Goal: Complete application form

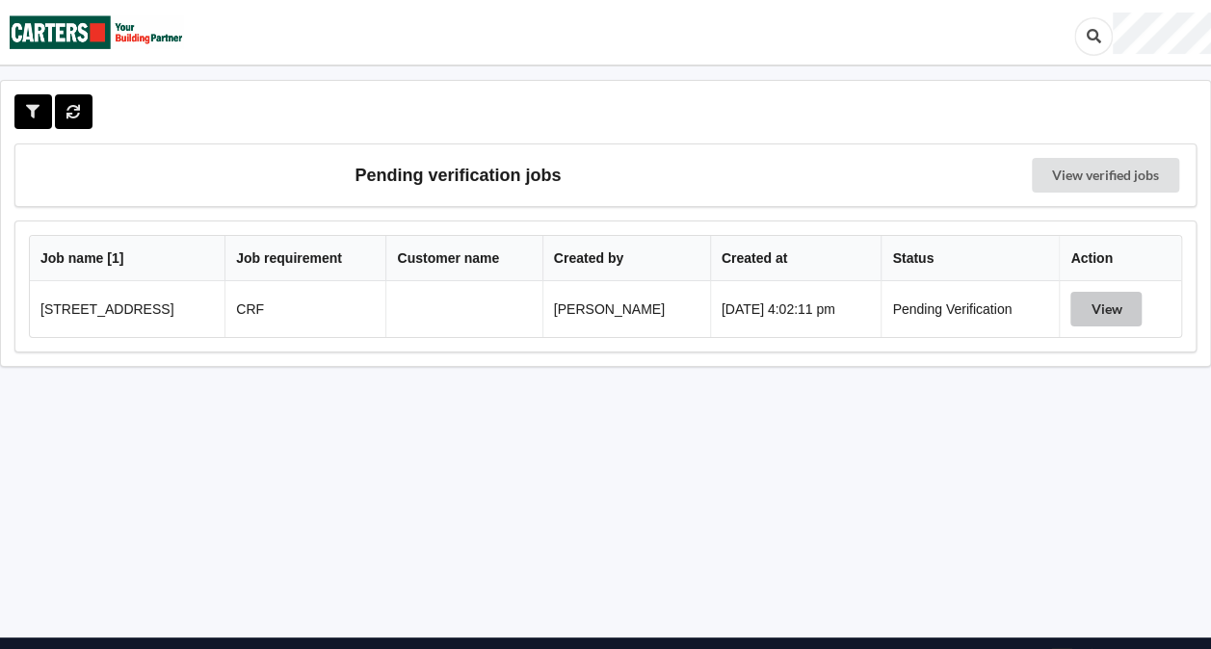
click at [1113, 313] on button "View" at bounding box center [1105, 309] width 71 height 35
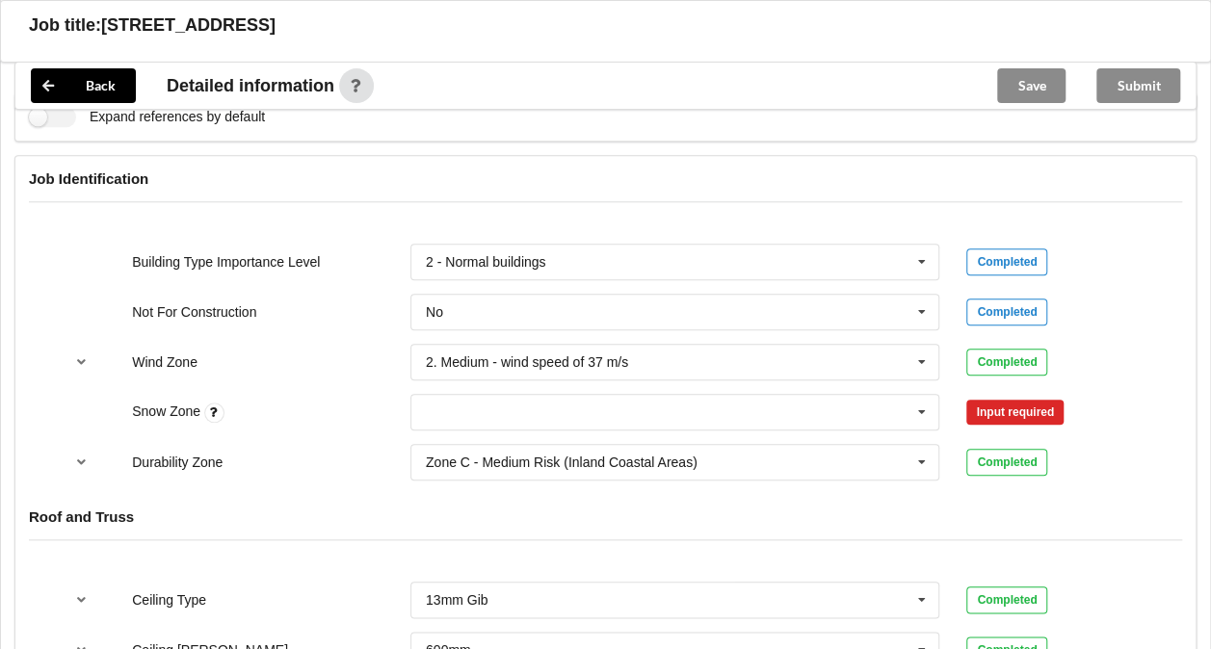
scroll to position [782, 0]
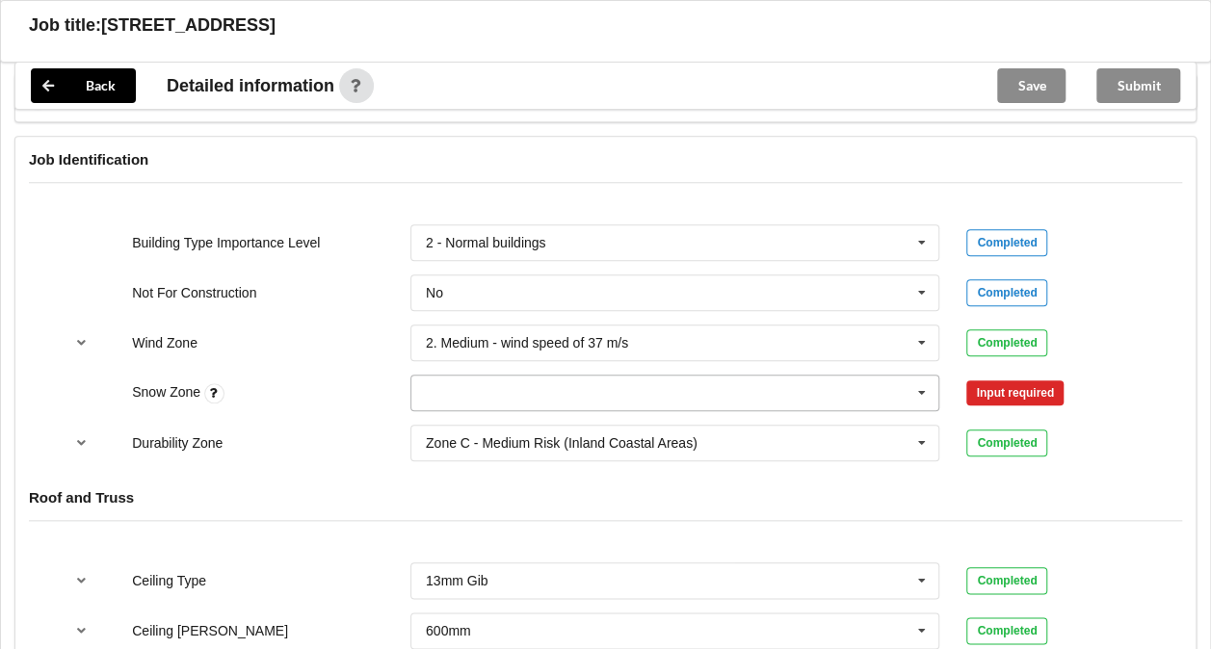
click at [928, 389] on icon at bounding box center [922, 394] width 29 height 36
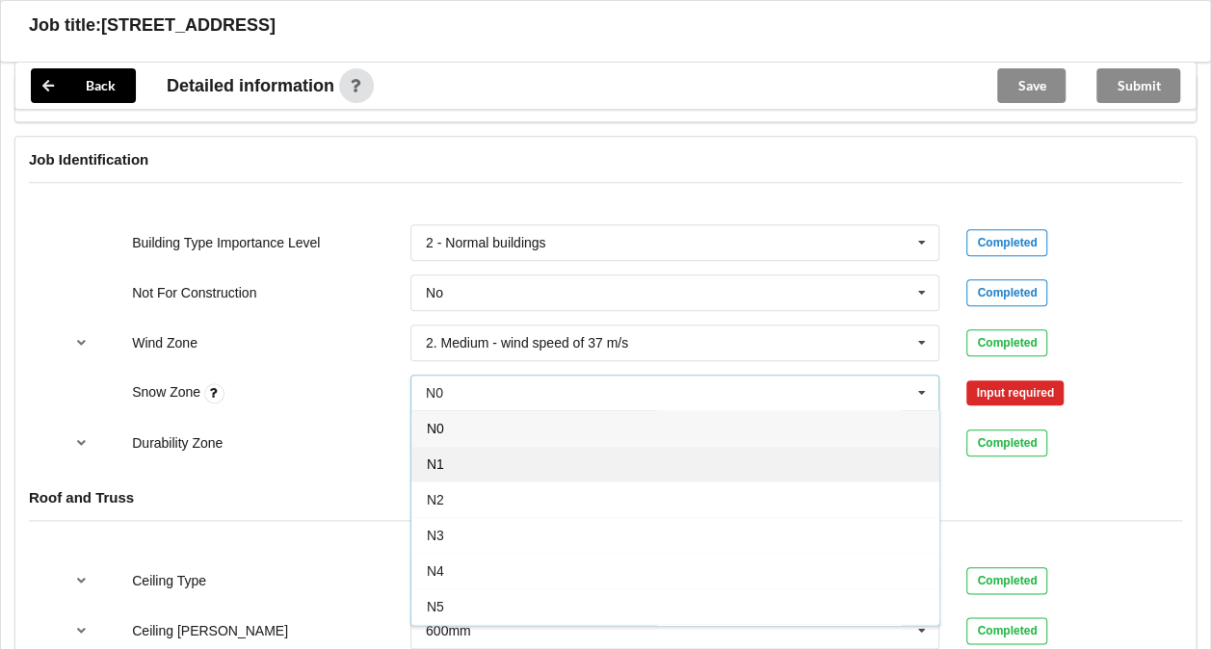
click at [591, 468] on div "N1" at bounding box center [675, 464] width 528 height 36
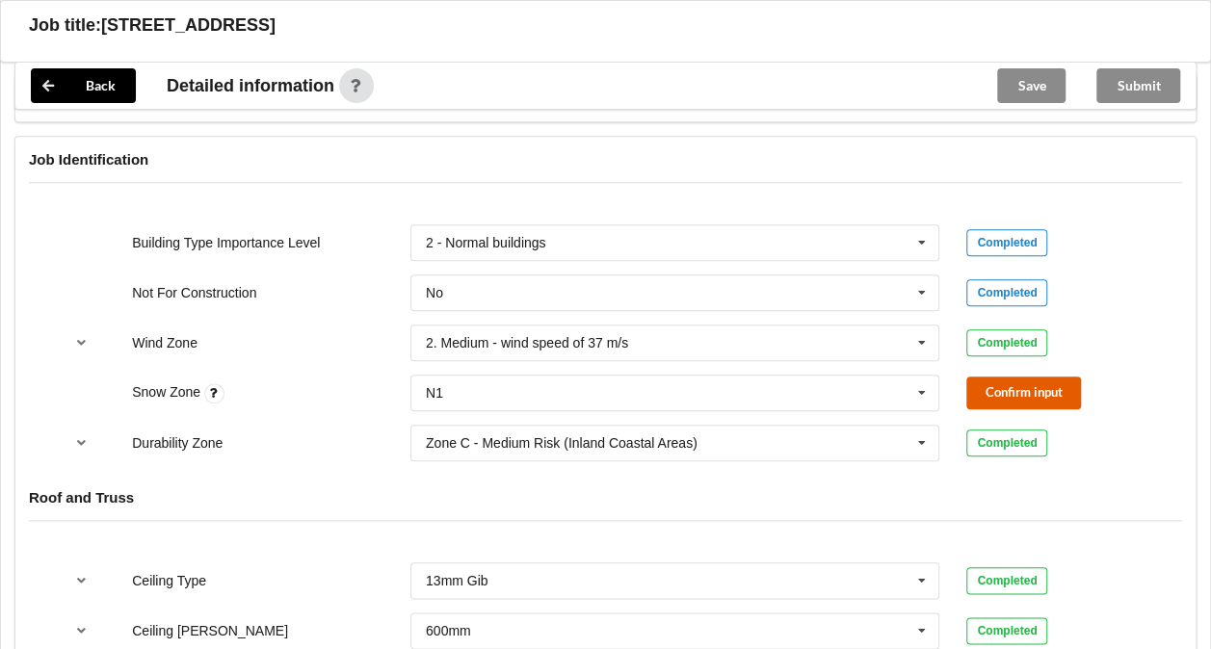
click at [1000, 395] on button "Confirm input" at bounding box center [1023, 393] width 115 height 32
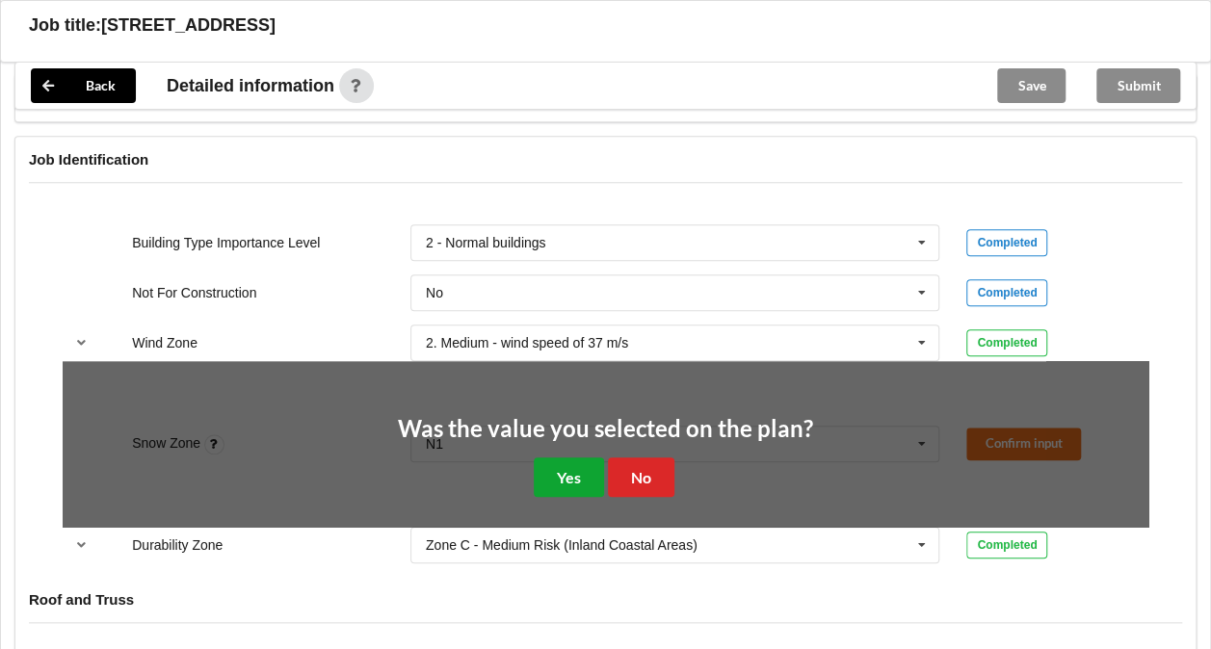
click at [559, 471] on button "Yes" at bounding box center [569, 478] width 70 height 40
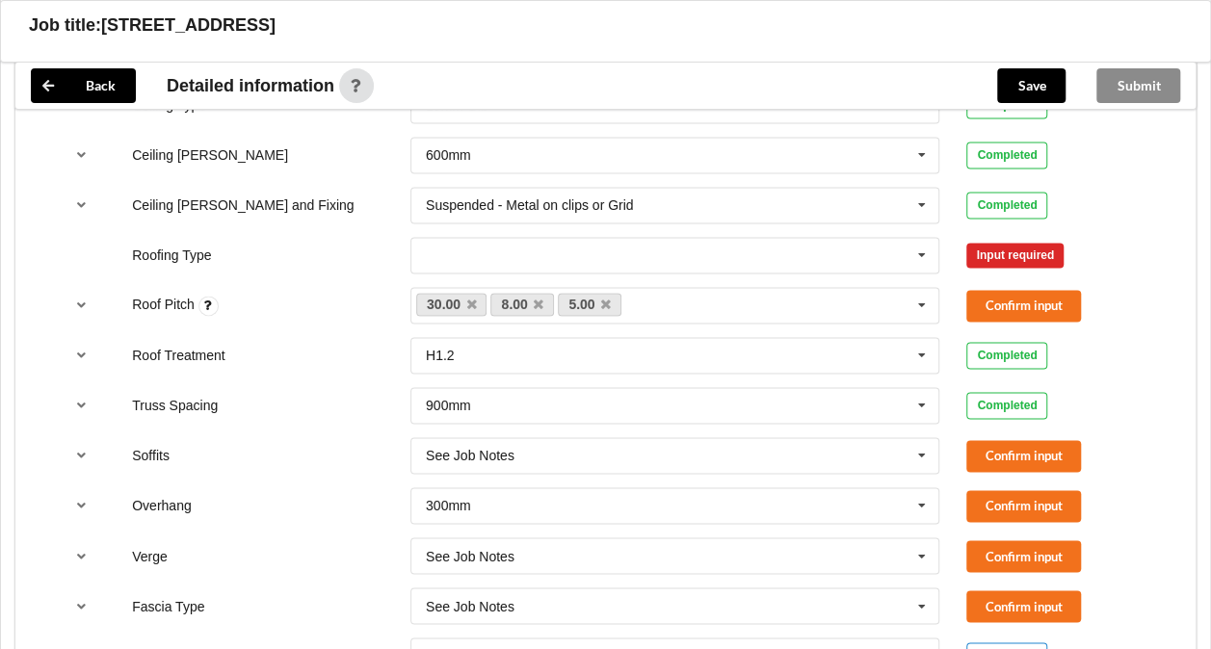
scroll to position [1285, 0]
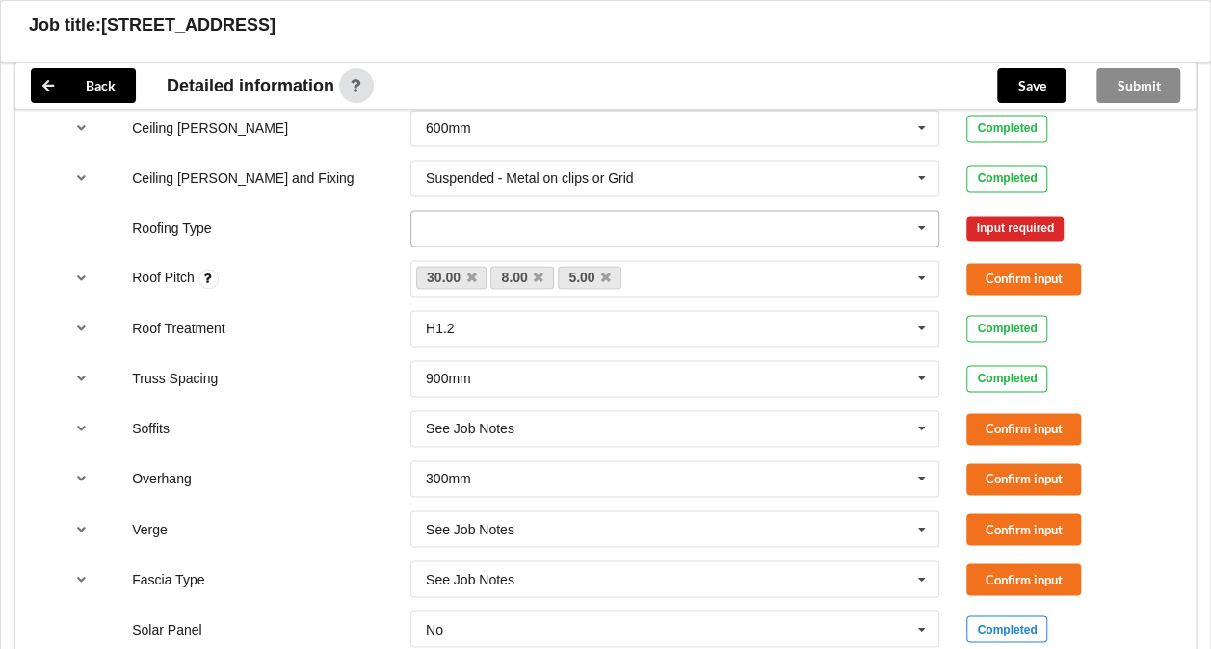
click at [927, 227] on icon at bounding box center [922, 229] width 29 height 36
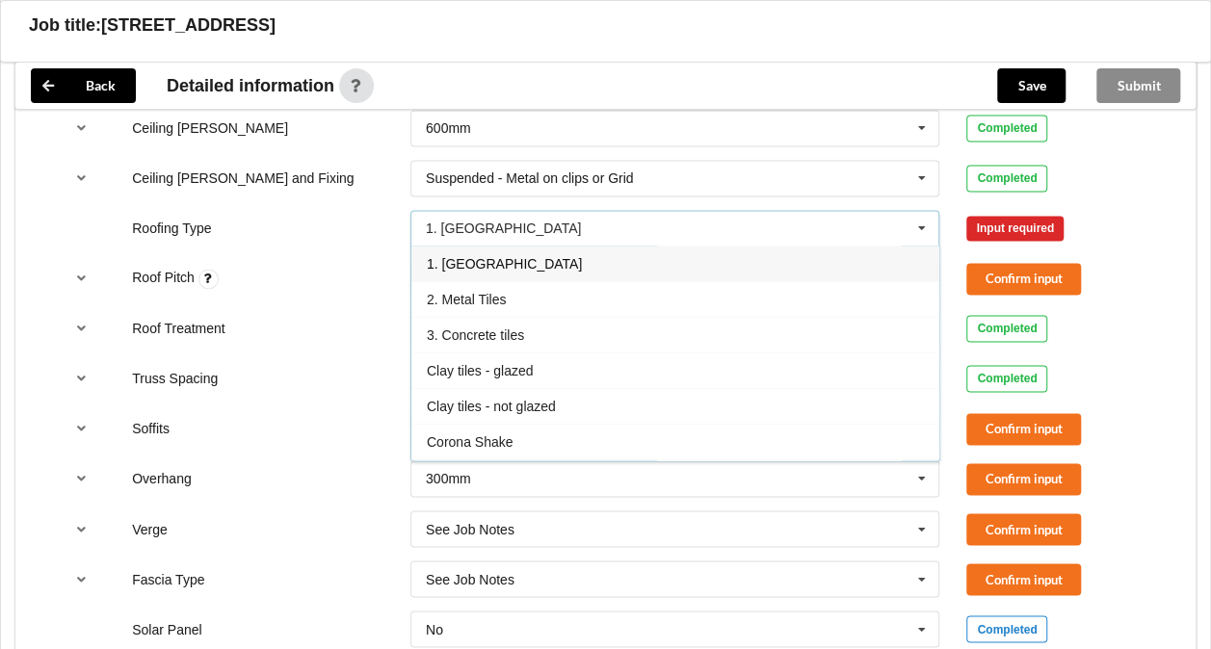
click at [568, 263] on div "1. [GEOGRAPHIC_DATA]" at bounding box center [675, 264] width 528 height 36
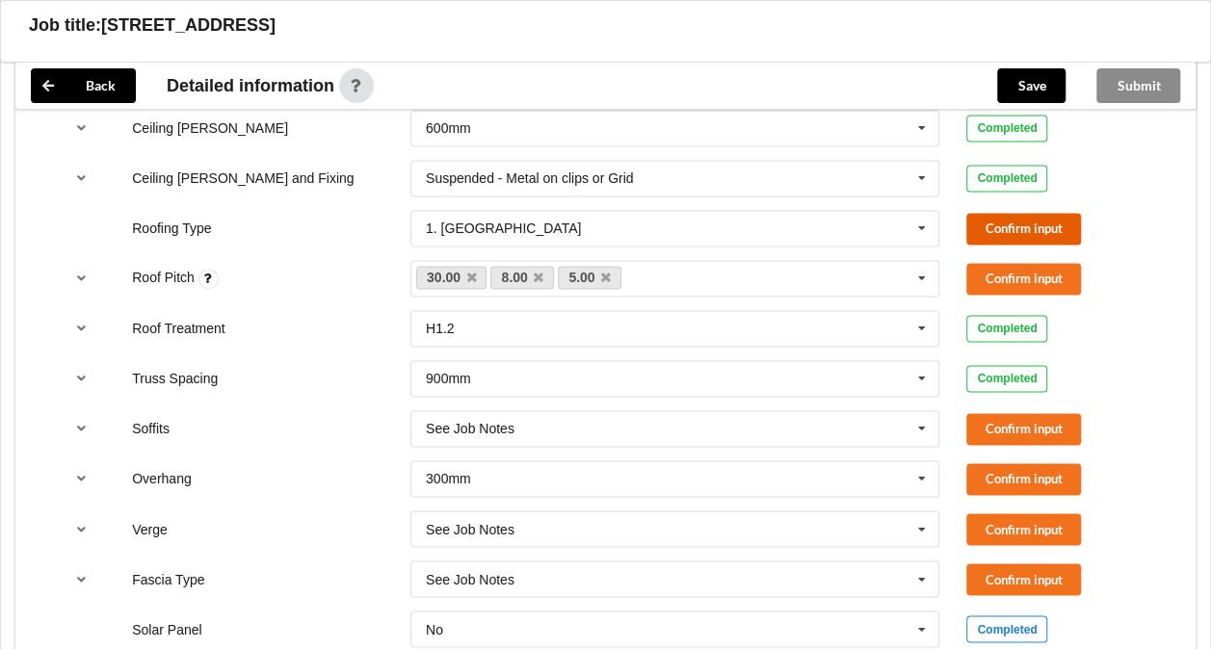
click at [996, 220] on button "Confirm input" at bounding box center [1023, 229] width 115 height 32
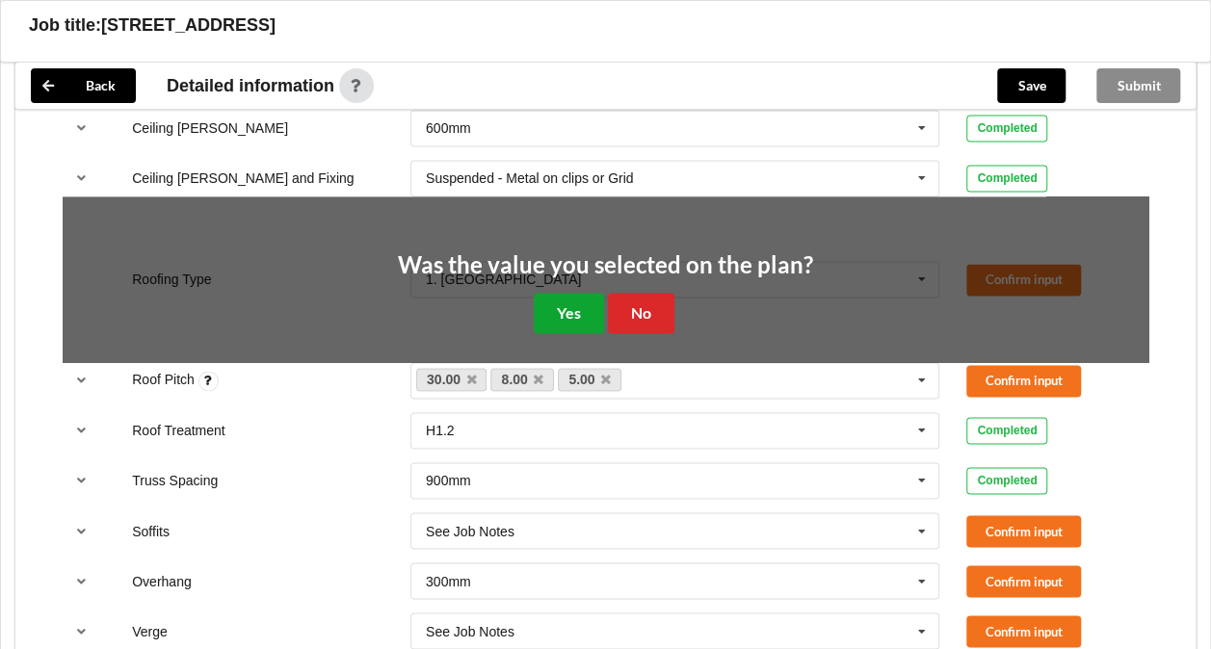
click at [570, 296] on button "Yes" at bounding box center [569, 313] width 70 height 40
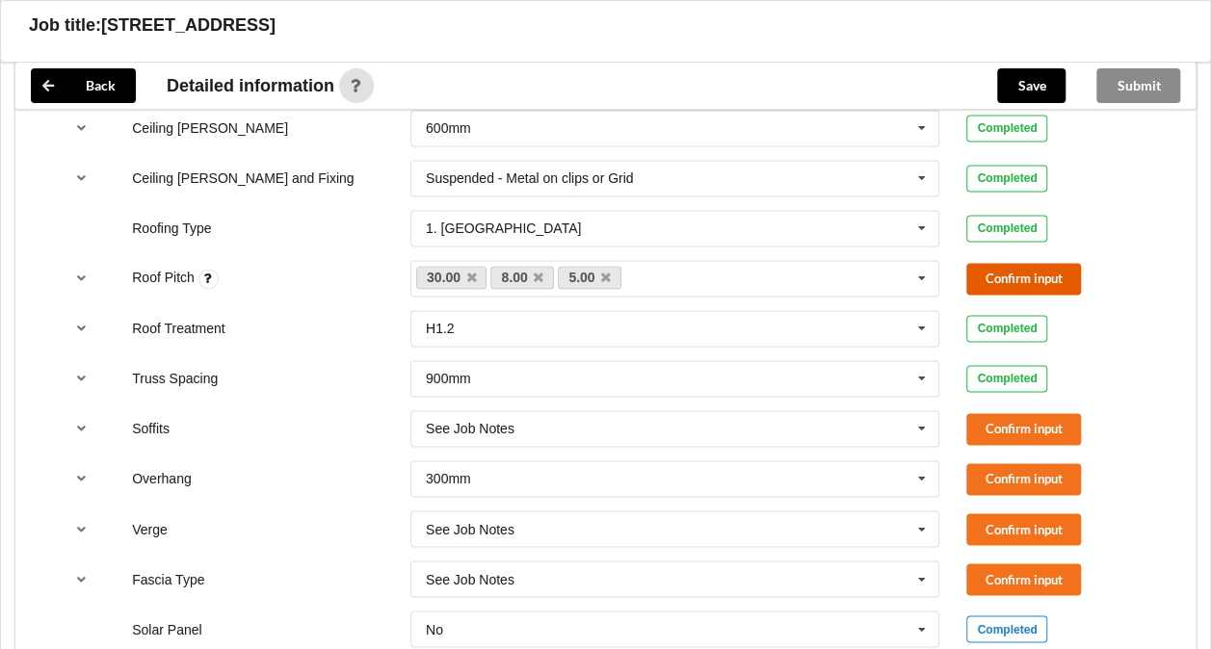
click at [1009, 280] on button "Confirm input" at bounding box center [1023, 279] width 115 height 32
click at [1000, 426] on button "Confirm input" at bounding box center [1023, 429] width 115 height 32
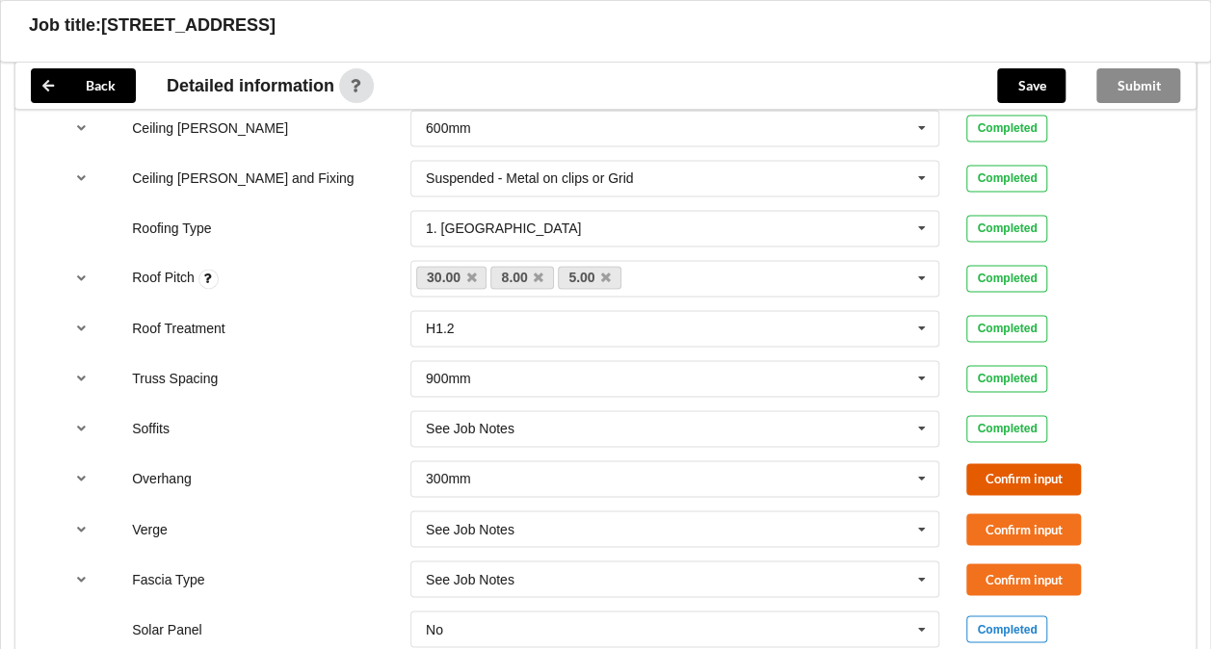
click at [1000, 486] on button "Confirm input" at bounding box center [1023, 479] width 115 height 32
click at [994, 521] on button "Confirm input" at bounding box center [1023, 530] width 115 height 32
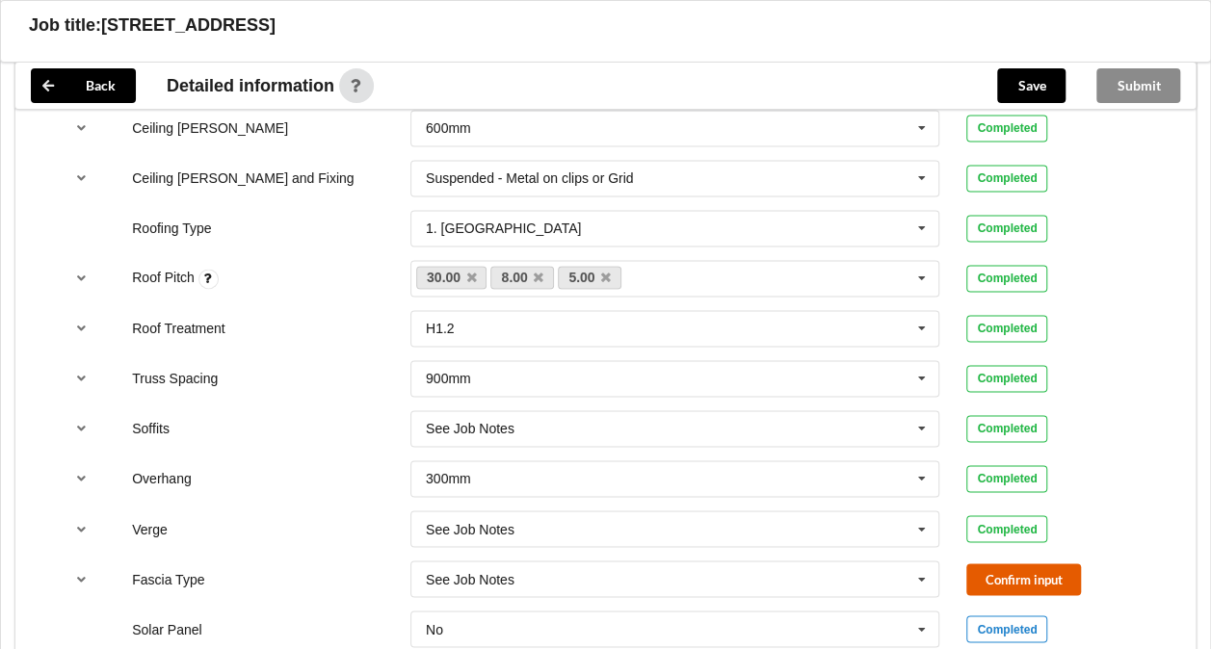
click at [994, 575] on button "Confirm input" at bounding box center [1023, 580] width 115 height 32
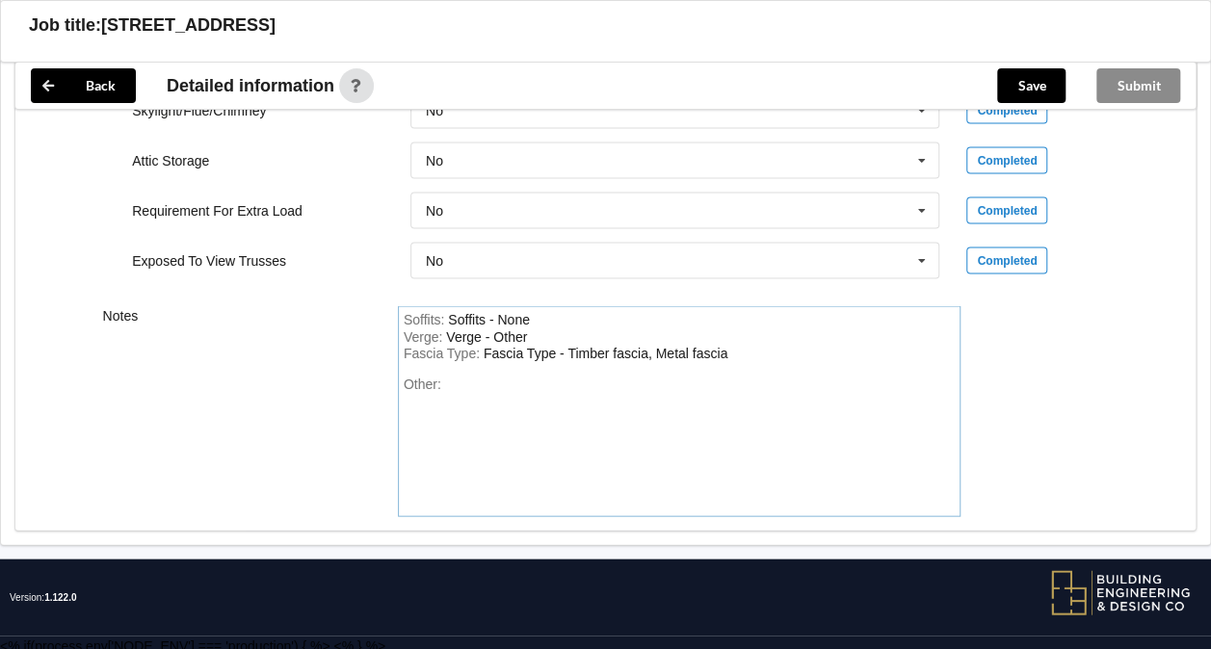
click at [732, 353] on div "Fascia Type : Fascia Type - Timber fascia, Metal fascia" at bounding box center [680, 354] width 552 height 17
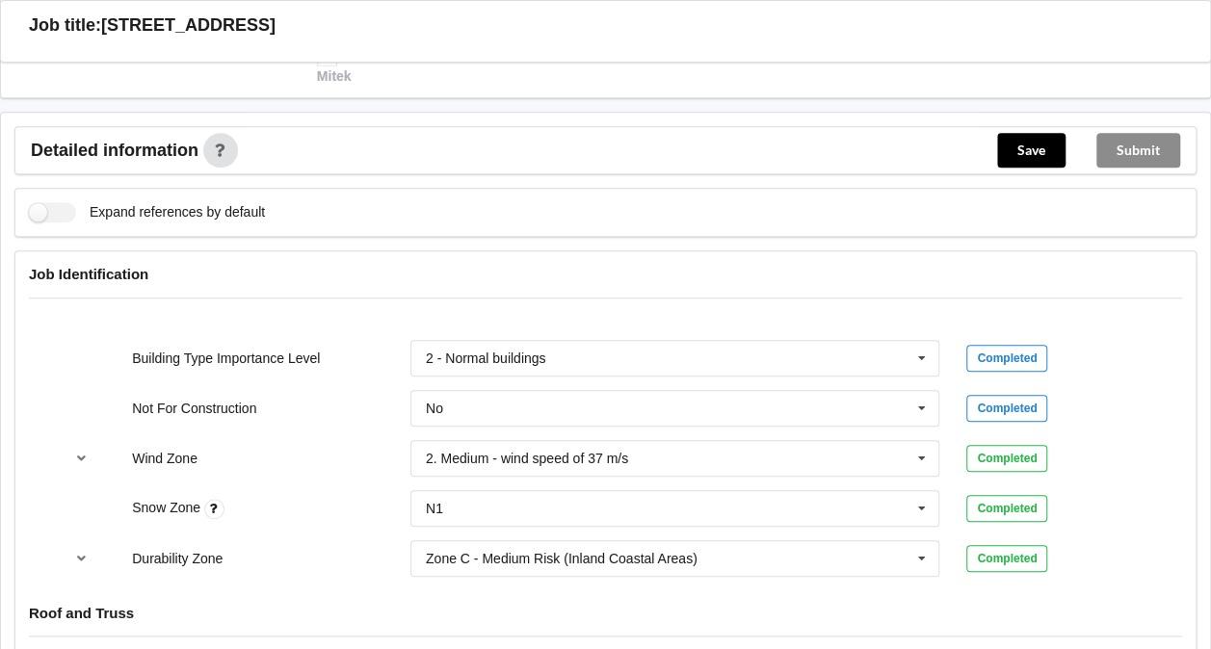
scroll to position [678, 0]
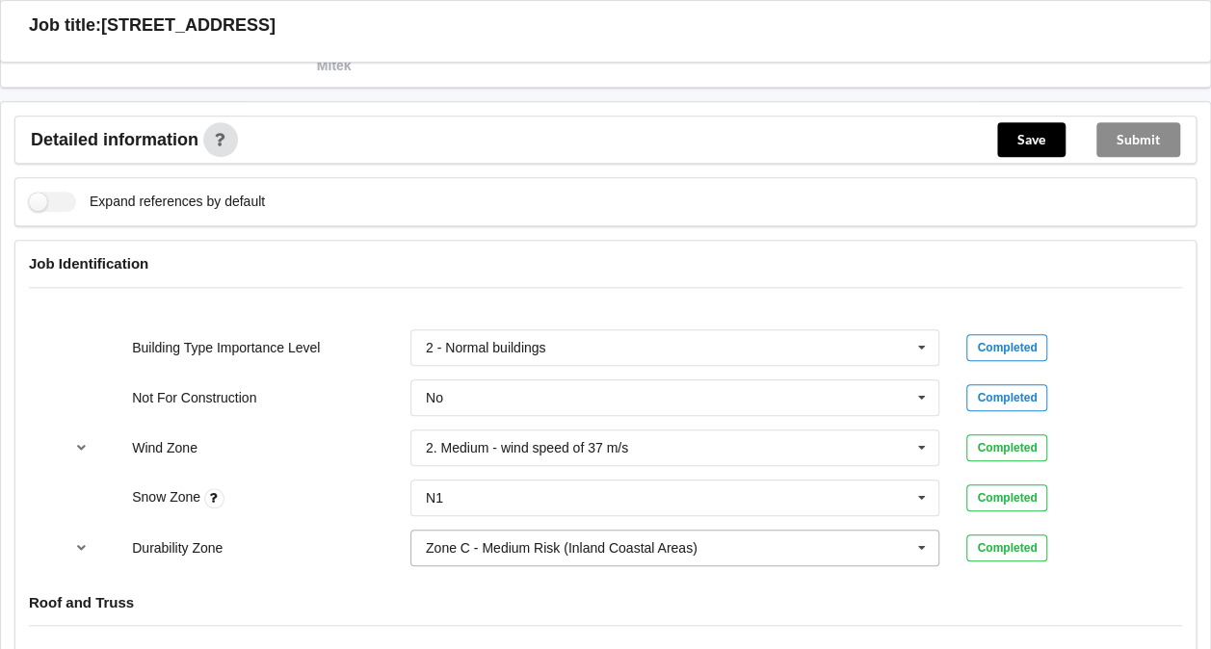
click at [925, 550] on icon at bounding box center [922, 549] width 29 height 36
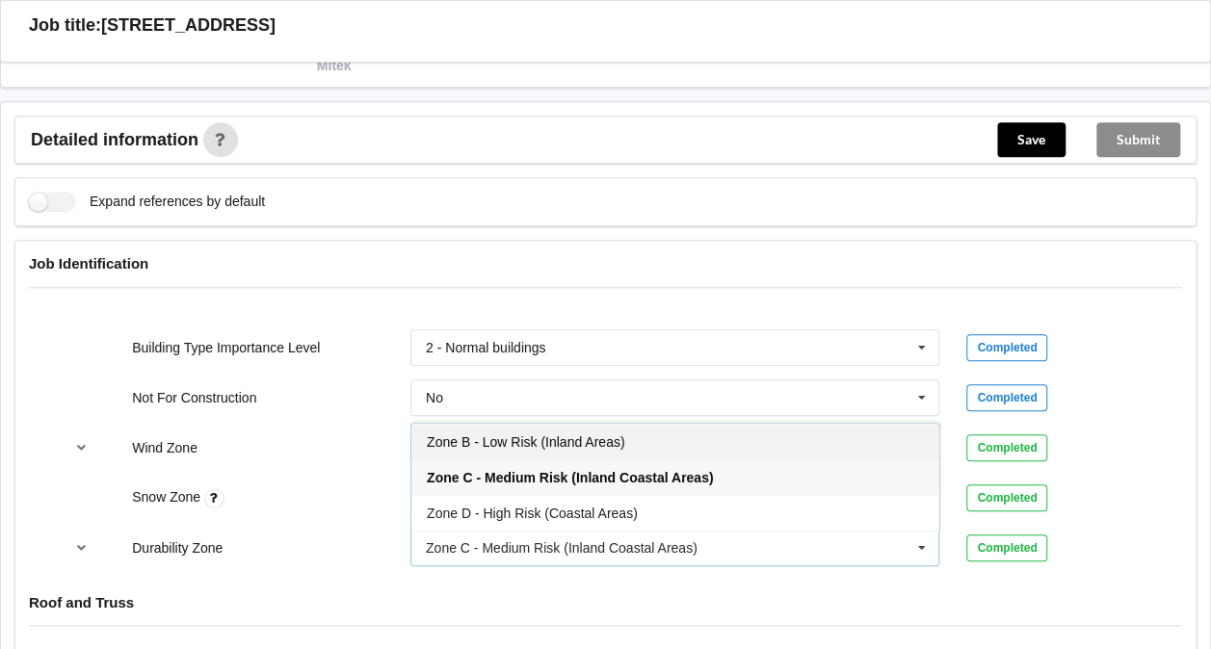
click at [667, 432] on div "Zone B - Low Risk (Inland Areas)" at bounding box center [675, 442] width 528 height 36
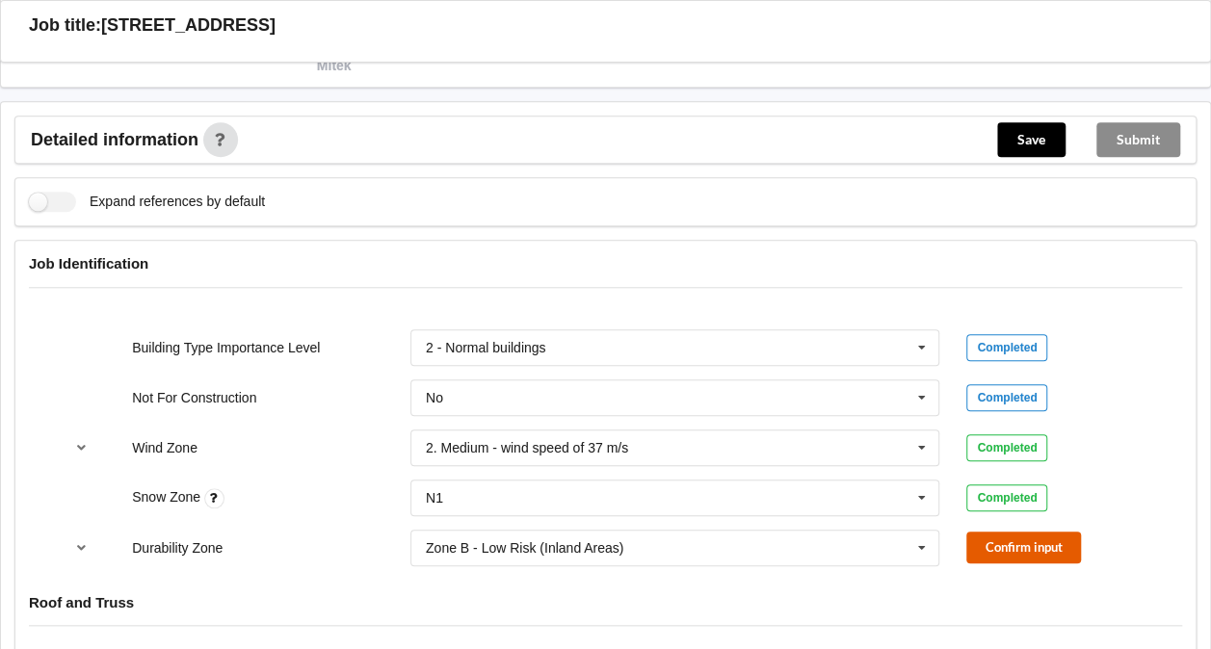
click at [995, 539] on button "Confirm input" at bounding box center [1023, 548] width 115 height 32
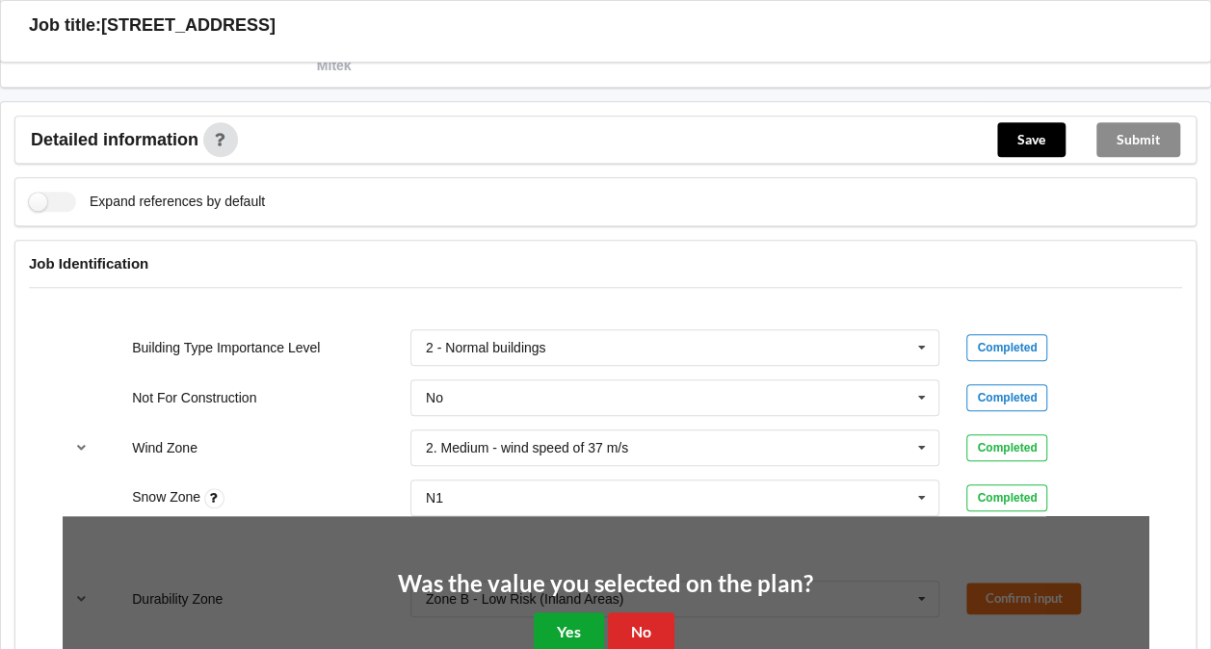
click at [576, 619] on button "Yes" at bounding box center [569, 633] width 70 height 40
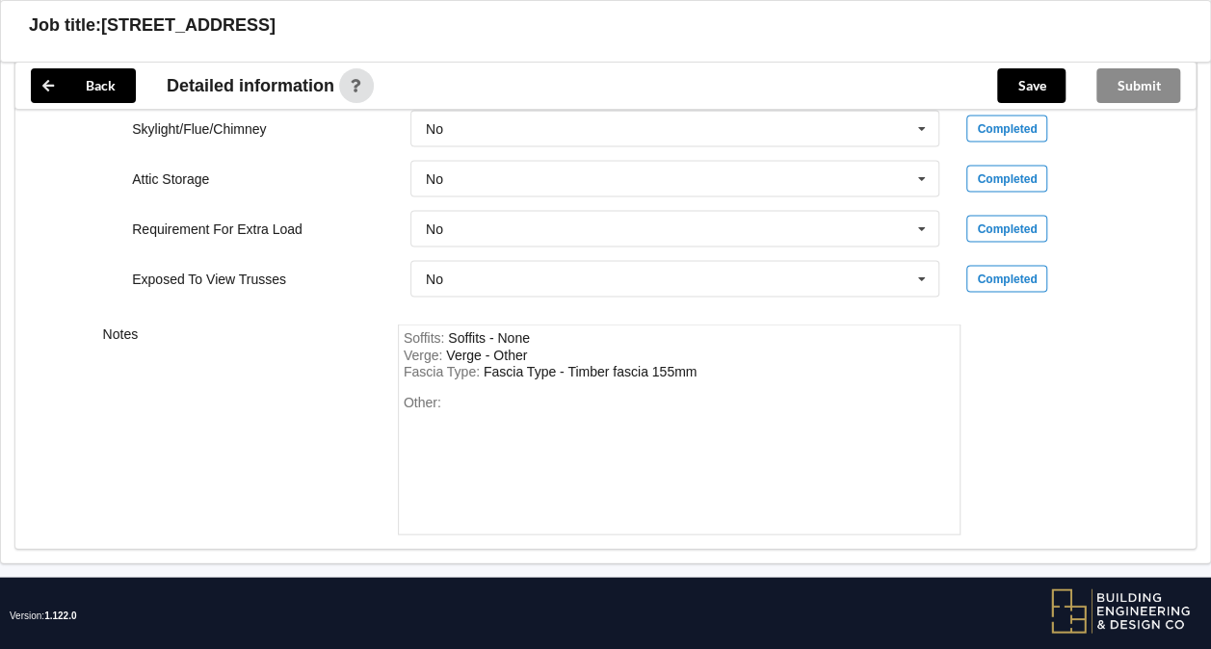
scroll to position [1828, 0]
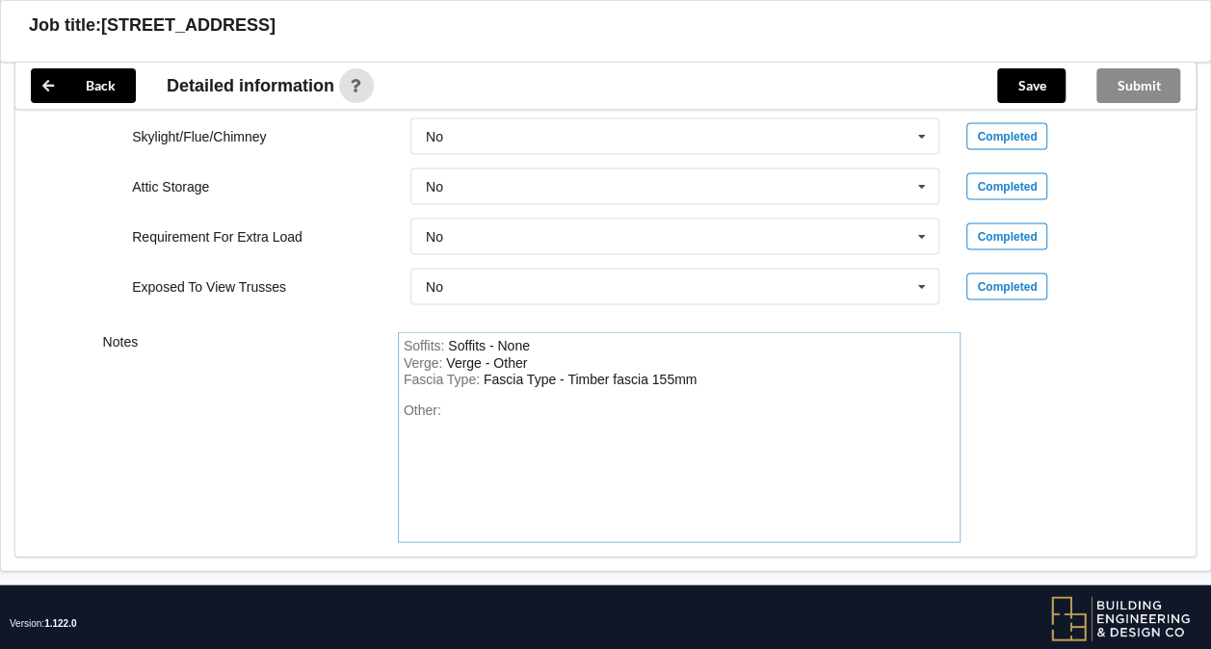
click at [645, 372] on div "Fascia Type - Timber fascia 155mm" at bounding box center [590, 379] width 213 height 15
click at [462, 403] on div "Other:" at bounding box center [680, 470] width 552 height 135
paste div "Other"
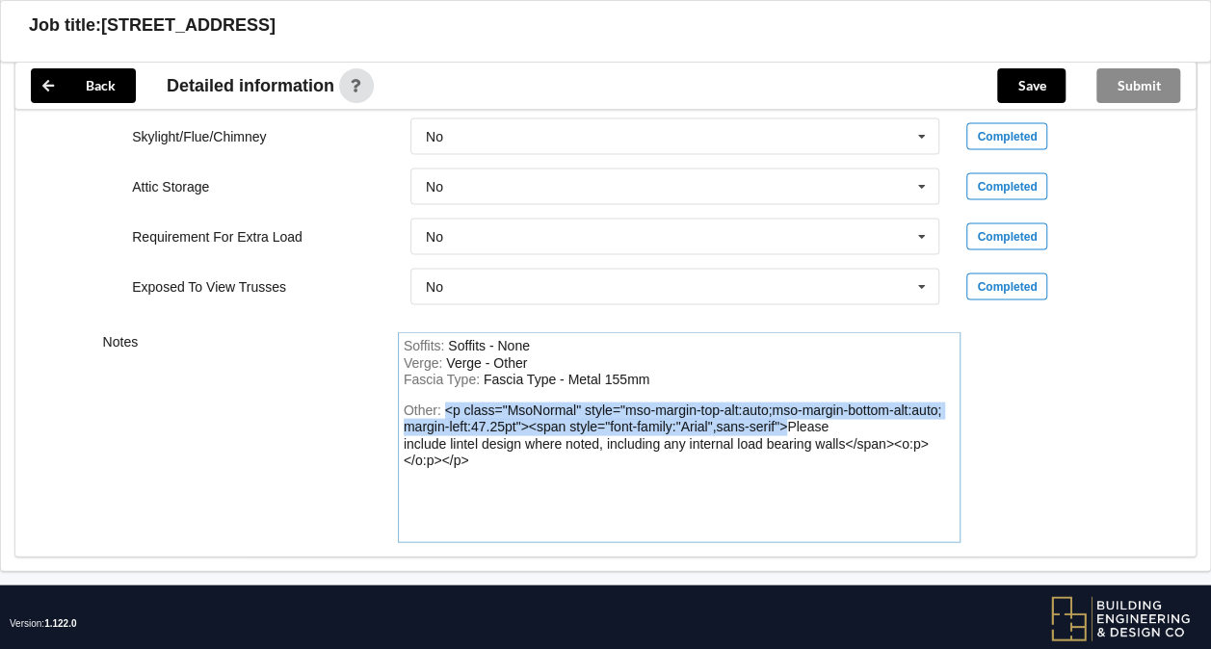
drag, startPoint x: 783, startPoint y: 420, endPoint x: 443, endPoint y: 403, distance: 340.6
click at [443, 403] on div "<p class="MsoNormal" style="mso-margin-top-alt:auto;mso-margin-bottom-alt:auto;…" at bounding box center [673, 436] width 538 height 66
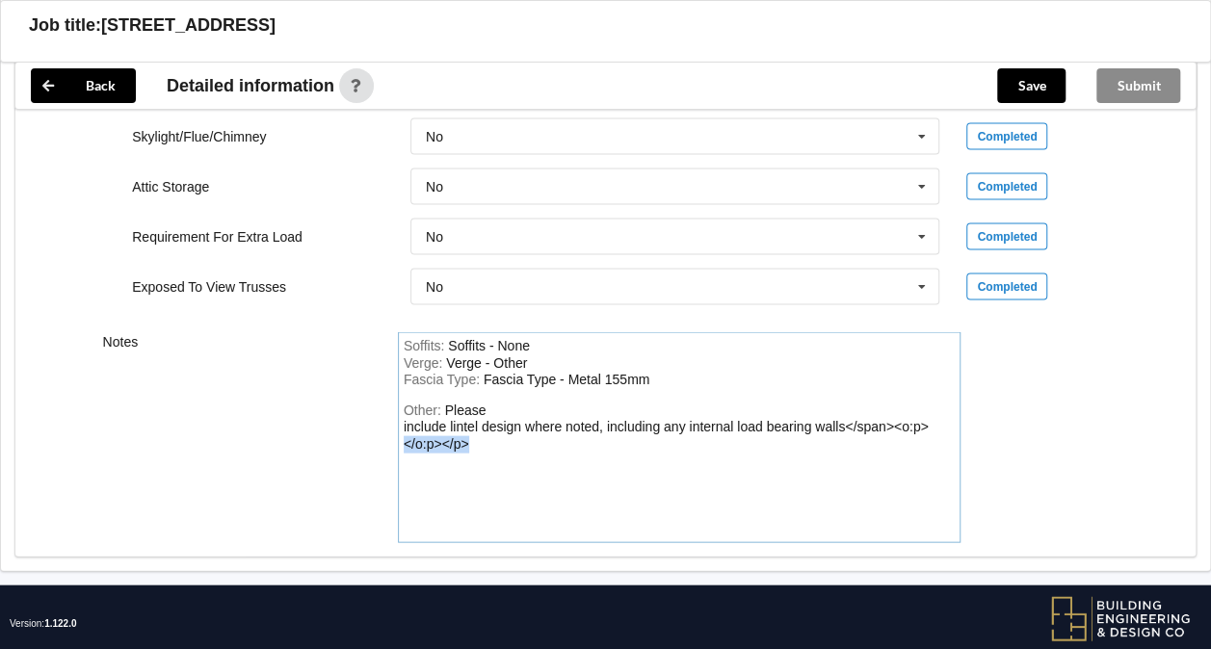
drag, startPoint x: 489, startPoint y: 437, endPoint x: 399, endPoint y: 439, distance: 90.6
click at [399, 439] on div "Soffits : Soffits - None Verge : Verge - Other Fascia Type : Fascia Type - Meta…" at bounding box center [680, 437] width 564 height 211
drag, startPoint x: 932, startPoint y: 421, endPoint x: 851, endPoint y: 416, distance: 81.1
click at [851, 416] on div "Other: Please include lintel design where noted, including any internal load be…" at bounding box center [680, 470] width 552 height 135
drag, startPoint x: 848, startPoint y: 417, endPoint x: 937, endPoint y: 423, distance: 88.8
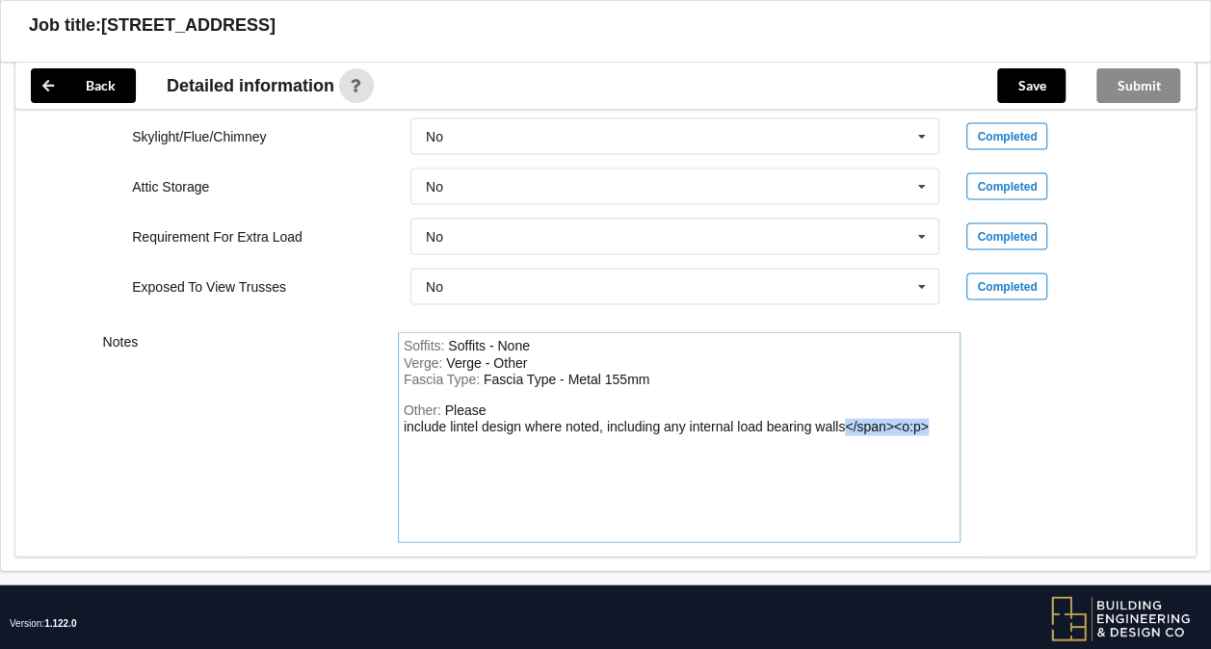
click at [937, 423] on div "Other: Please include lintel design where noted, including any internal load be…" at bounding box center [680, 470] width 552 height 135
click at [404, 426] on div "Please include lintel design where noted, including any internal load bearing w…" at bounding box center [626, 419] width 445 height 33
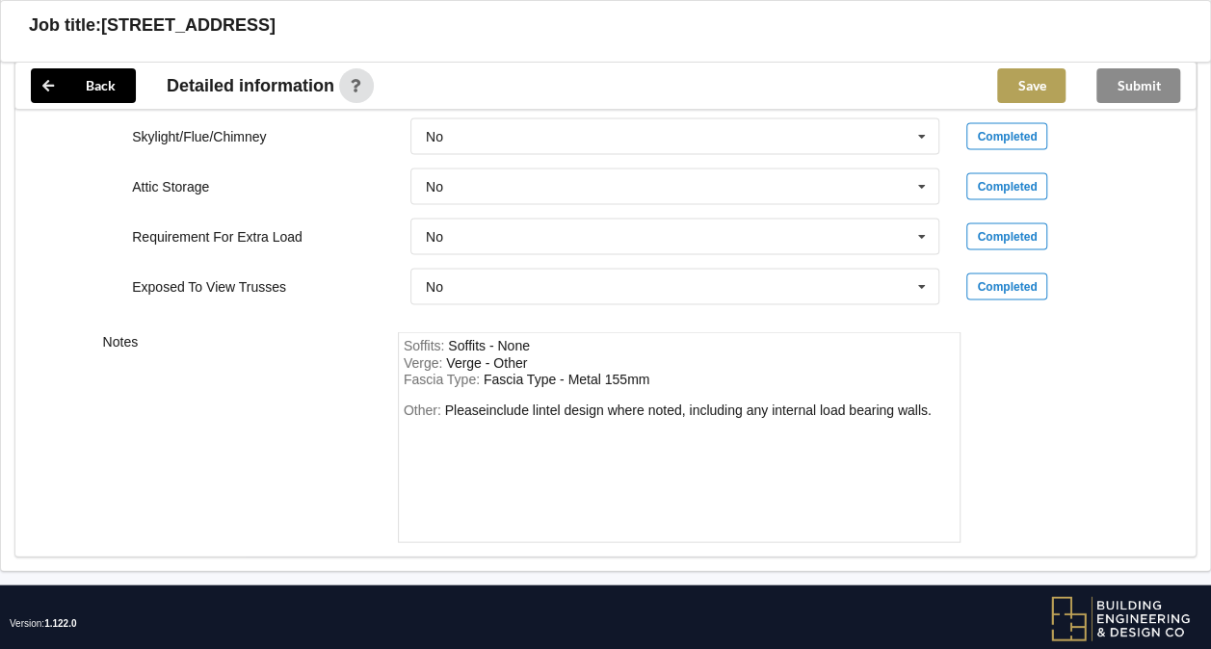
click at [1021, 85] on button "Save" at bounding box center [1031, 85] width 68 height 35
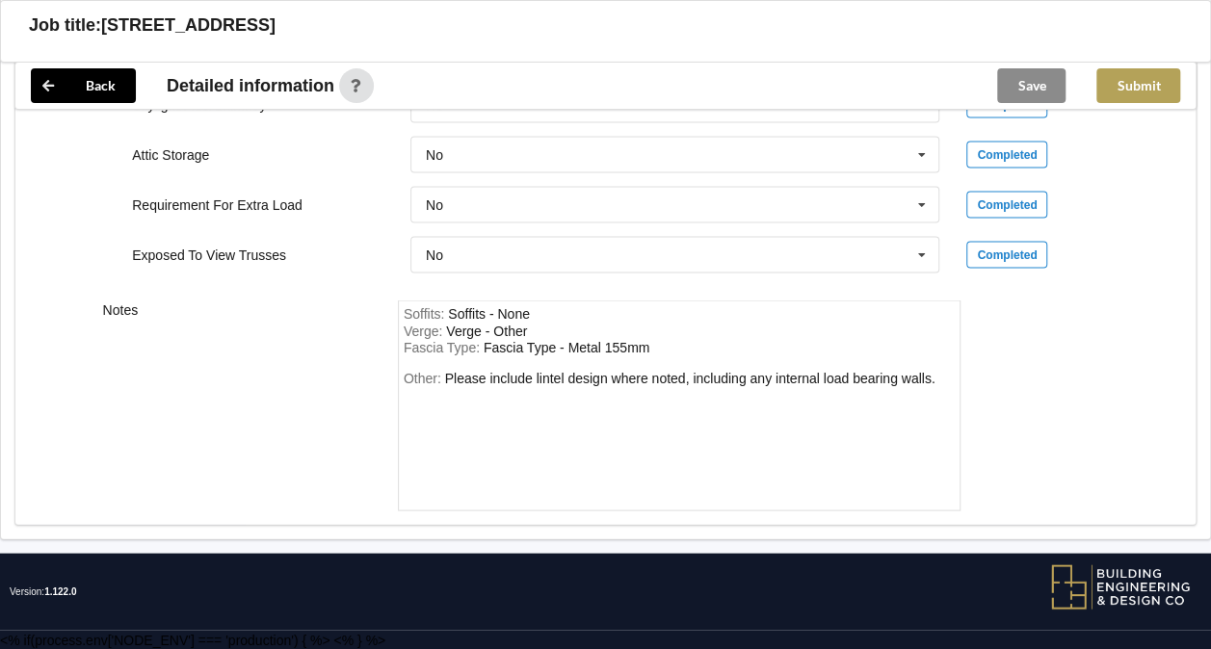
scroll to position [1766, 0]
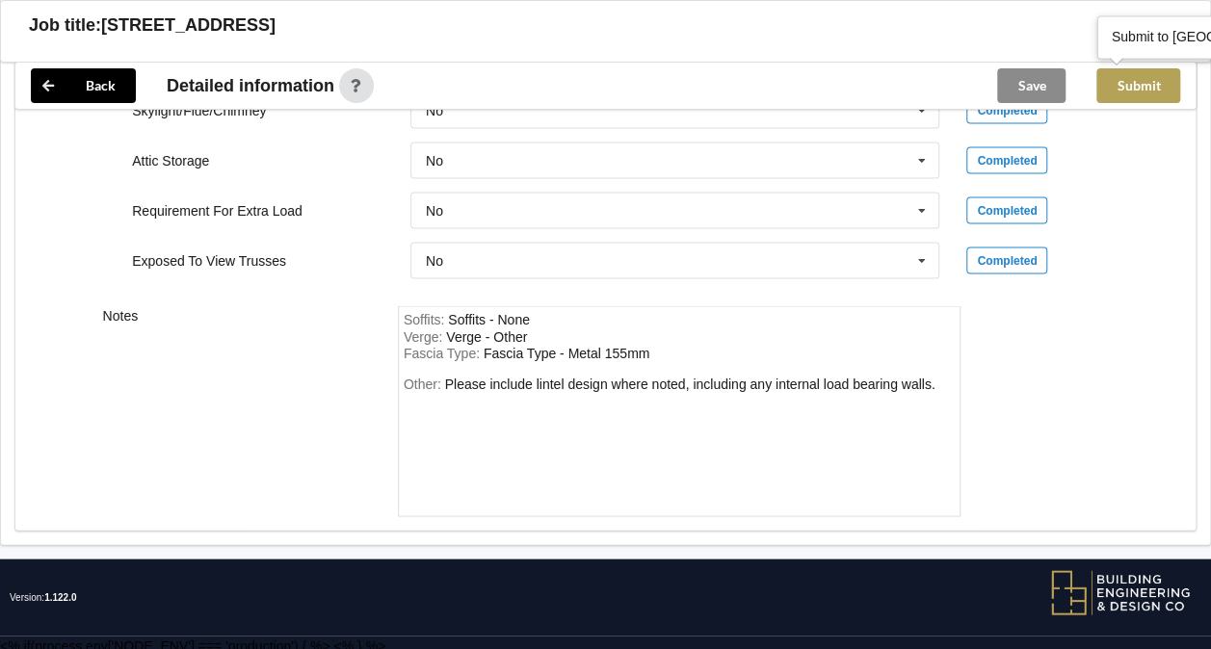
click at [1123, 81] on button "Submit" at bounding box center [1139, 85] width 84 height 35
